Goal: Check status: Check status

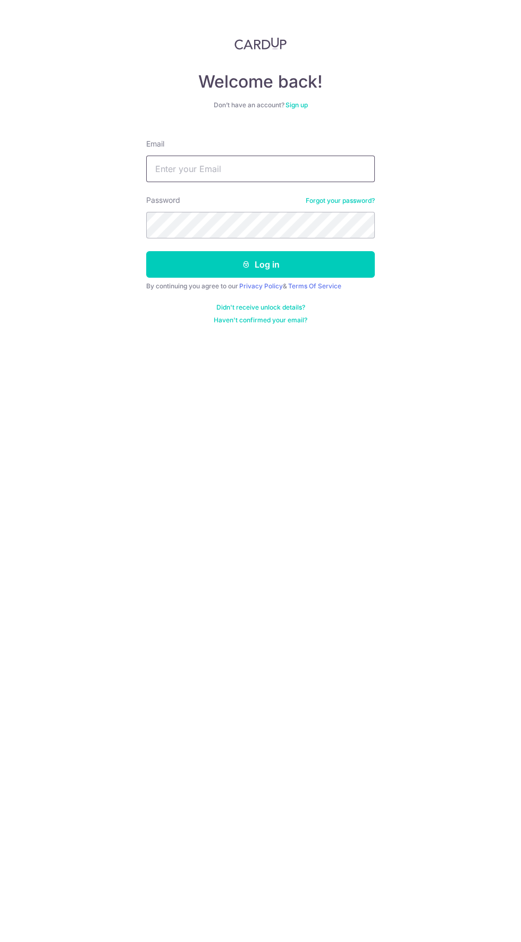
click at [329, 168] on input "Email" at bounding box center [260, 169] width 228 height 27
type input "[EMAIL_ADDRESS][DOMAIN_NAME]"
click at [146, 251] on button "Log in" at bounding box center [260, 264] width 228 height 27
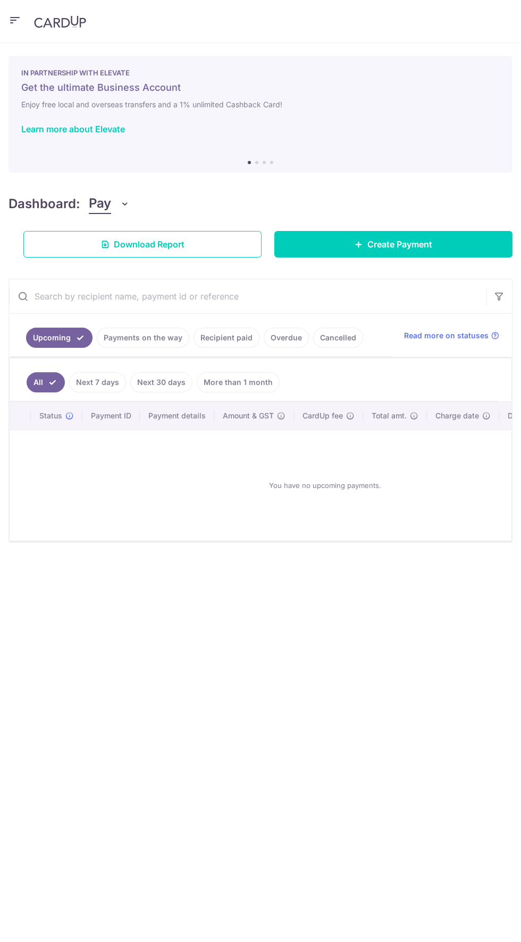
click at [165, 338] on link "Payments on the way" at bounding box center [143, 338] width 92 height 20
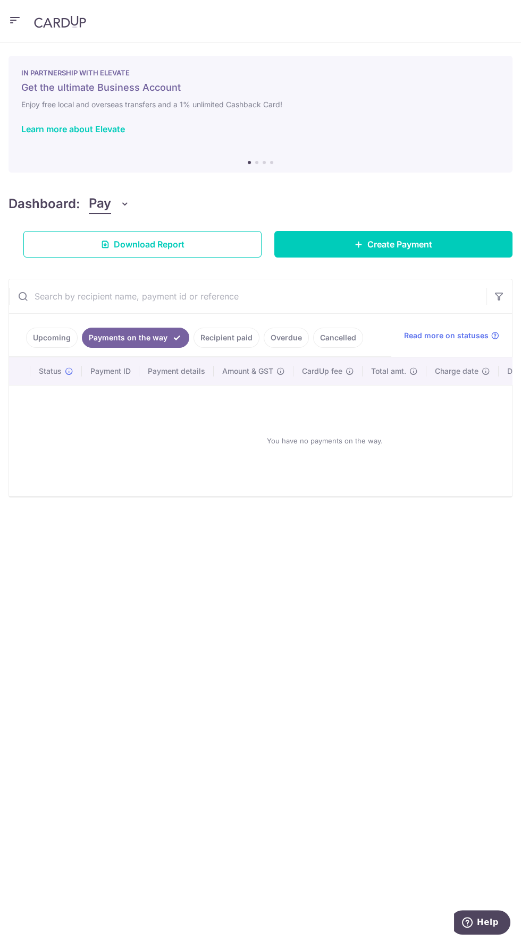
click at [234, 338] on link "Recipient paid" at bounding box center [226, 338] width 66 height 20
